Goal: Information Seeking & Learning: Learn about a topic

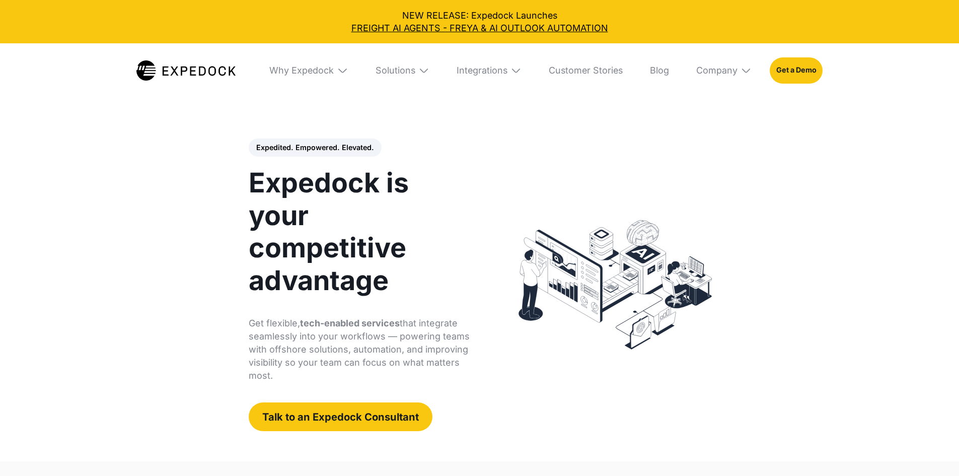
select select
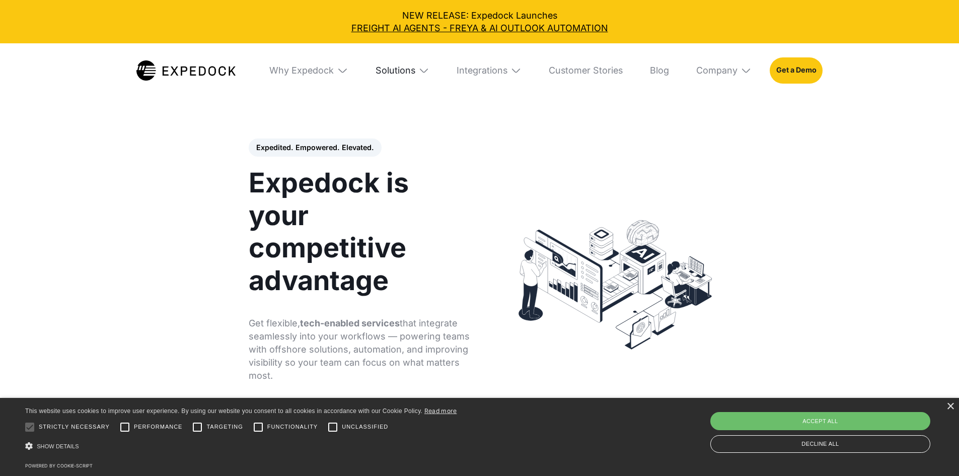
click at [415, 76] on div "Solutions" at bounding box center [395, 70] width 40 height 11
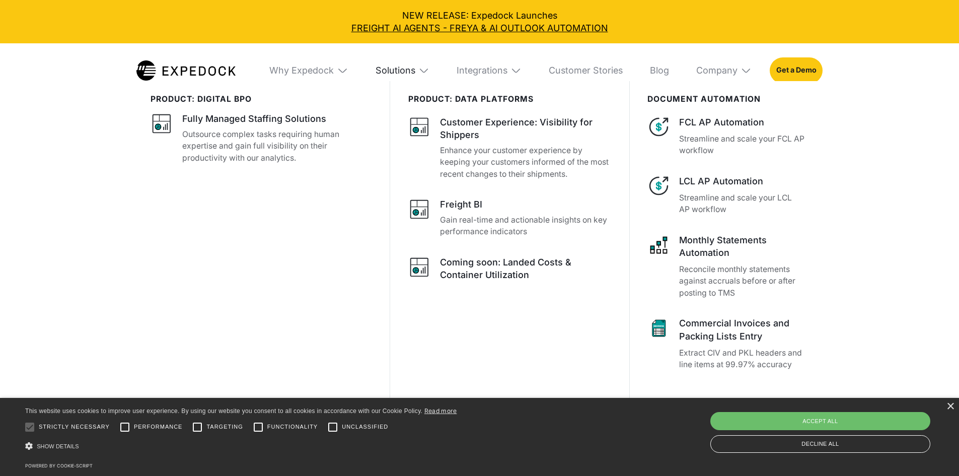
click at [413, 70] on div "Solutions" at bounding box center [395, 70] width 40 height 11
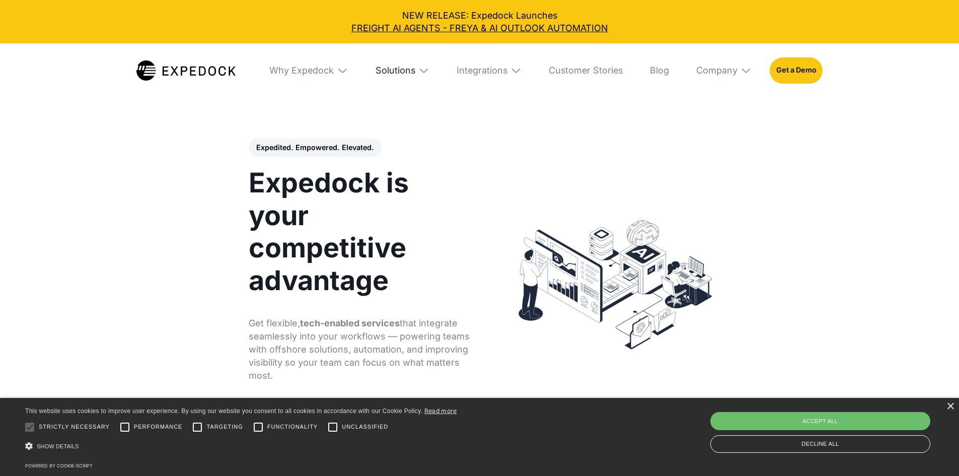
click at [413, 70] on div "Solutions" at bounding box center [395, 70] width 40 height 11
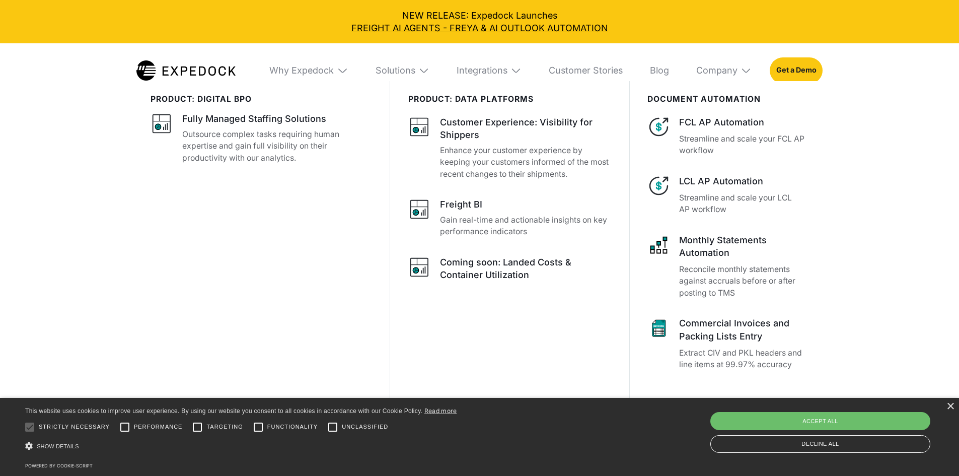
click at [935, 65] on div "Why Expedock WHy Expedock Expedock Document Automation Products vs. Alternative…" at bounding box center [479, 70] width 959 height 54
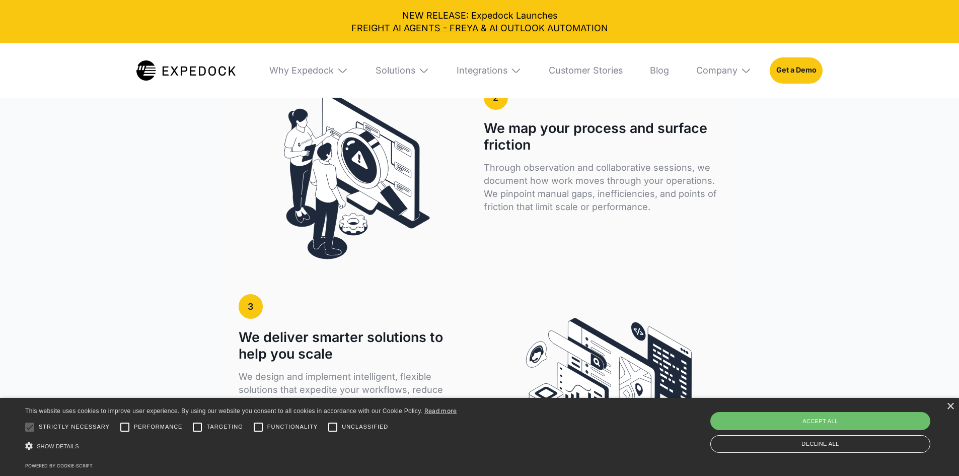
scroll to position [2063, 0]
click at [934, 383] on div "HOW IT WORKS A structured, embedded approach to smarter operations We embed wit…" at bounding box center [479, 315] width 959 height 1415
click at [949, 408] on div "×" at bounding box center [950, 407] width 8 height 8
